Goal: Find specific page/section: Find specific page/section

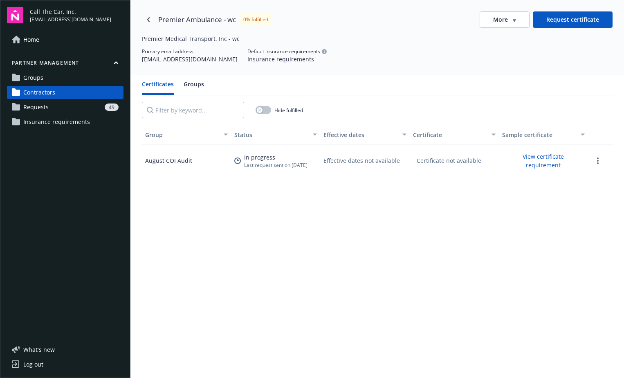
click at [44, 90] on span "Contractors" at bounding box center [39, 92] width 32 height 13
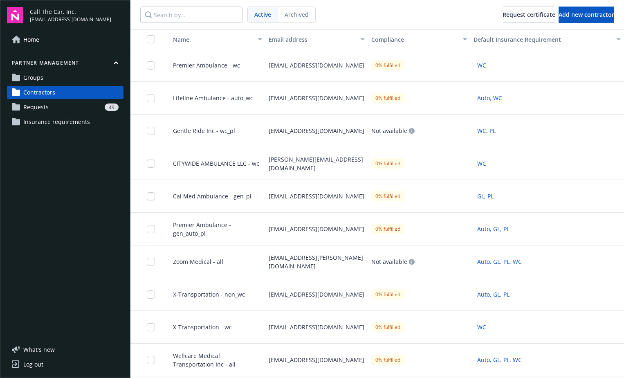
click at [37, 76] on span "Groups" at bounding box center [33, 77] width 20 height 13
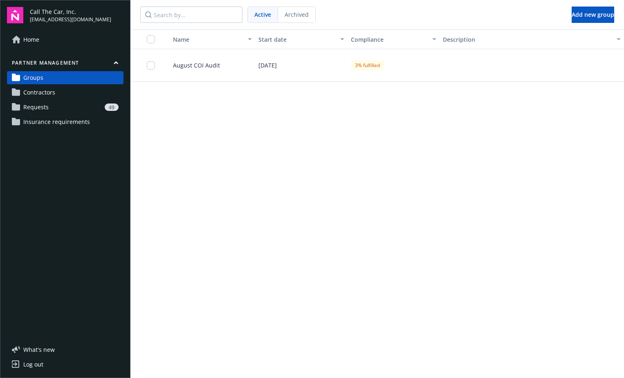
click at [190, 70] on div "August COI Audit" at bounding box center [209, 65] width 92 height 33
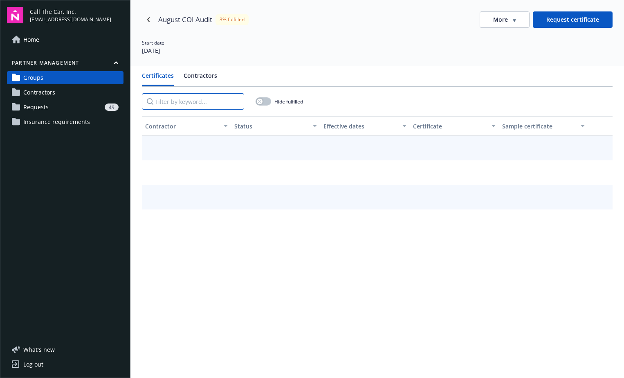
click at [181, 103] on input "Filter by keyword..." at bounding box center [193, 101] width 102 height 16
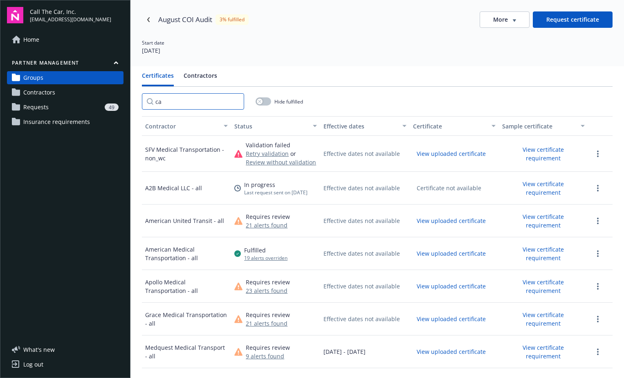
type input "c"
